Goal: Information Seeking & Learning: Learn about a topic

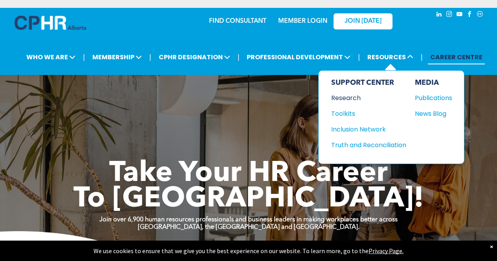
click at [345, 99] on div "Research" at bounding box center [365, 98] width 68 height 10
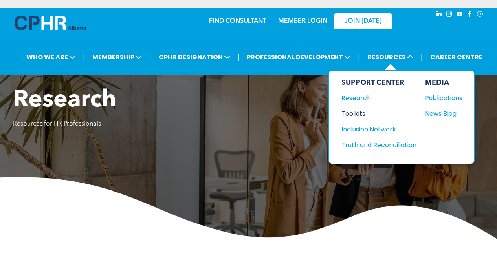
click at [355, 111] on div "Toolkits" at bounding box center [375, 114] width 68 height 10
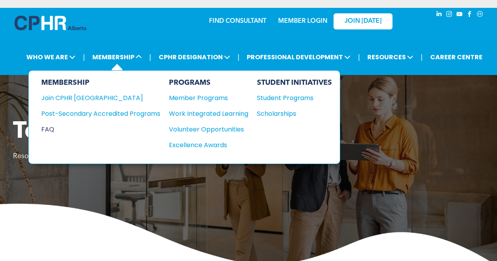
click at [50, 128] on div "FAQ" at bounding box center [94, 129] width 107 height 10
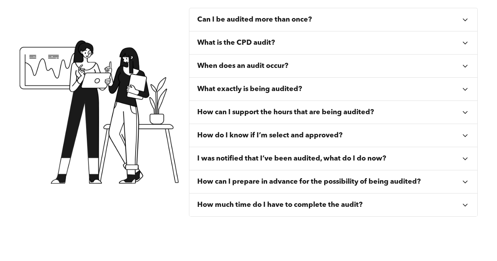
scroll to position [307, 0]
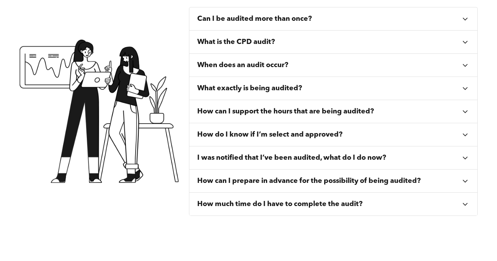
click at [466, 91] on icon at bounding box center [464, 88] width 9 height 9
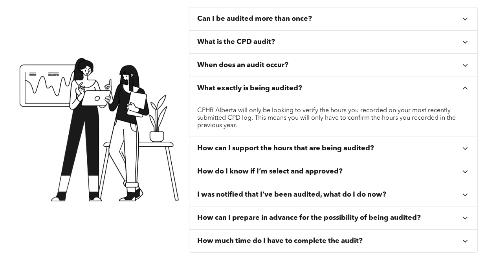
click at [466, 91] on icon at bounding box center [464, 88] width 9 height 9
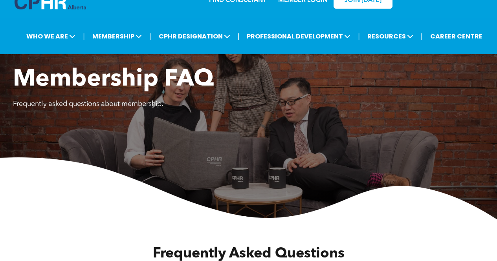
scroll to position [0, 0]
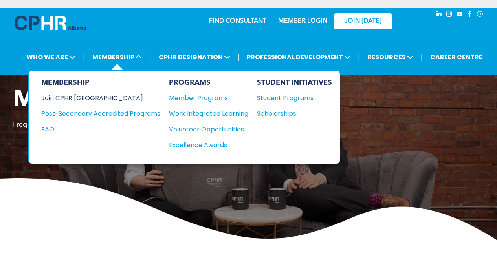
click at [86, 97] on div "Join CPHR [GEOGRAPHIC_DATA]" at bounding box center [94, 98] width 107 height 10
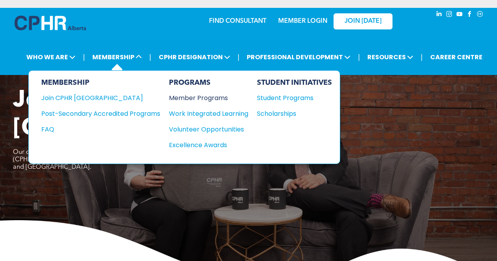
click at [197, 102] on div "Member Programs" at bounding box center [204, 98] width 71 height 10
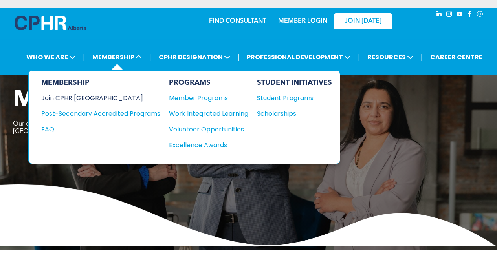
click at [80, 97] on div "Join CPHR [GEOGRAPHIC_DATA]" at bounding box center [94, 98] width 107 height 10
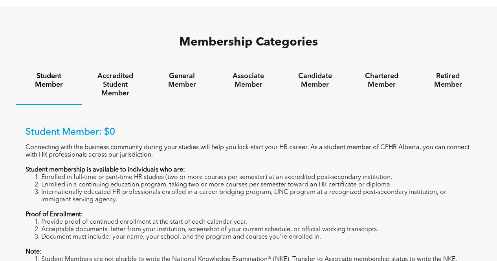
scroll to position [492, 0]
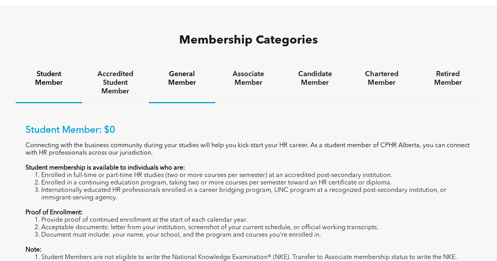
click at [183, 70] on h4 "General Member" at bounding box center [182, 78] width 52 height 17
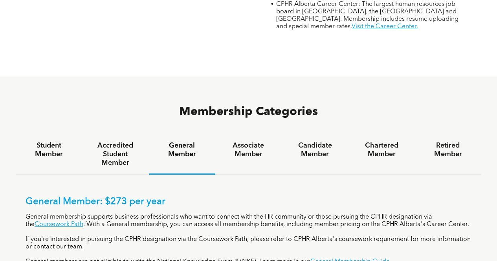
scroll to position [419, 0]
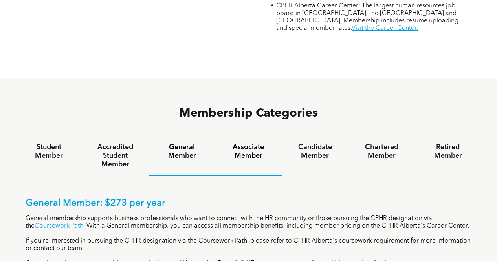
click at [250, 143] on h4 "Associate Member" at bounding box center [248, 151] width 52 height 17
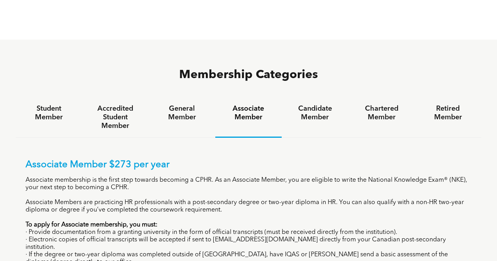
scroll to position [458, 0]
click at [331, 104] on h4 "Candidate Member" at bounding box center [314, 112] width 52 height 17
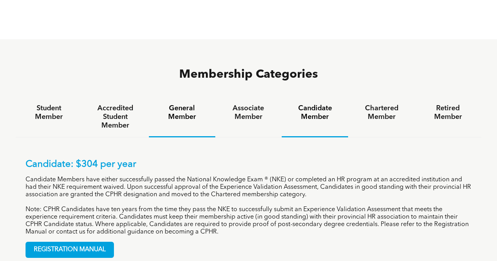
click at [178, 104] on h4 "General Member" at bounding box center [182, 112] width 52 height 17
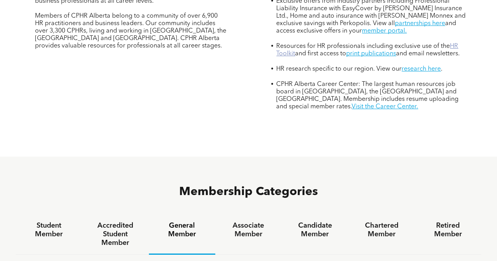
scroll to position [338, 0]
